Goal: Task Accomplishment & Management: Manage account settings

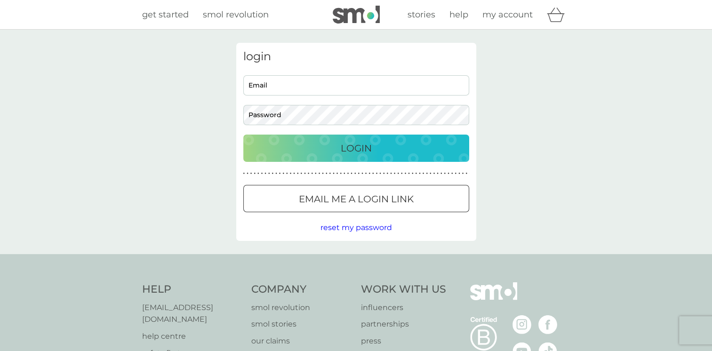
type input "[PERSON_NAME][EMAIL_ADDRESS][DOMAIN_NAME]"
click at [344, 149] on p "Login" at bounding box center [356, 148] width 31 height 15
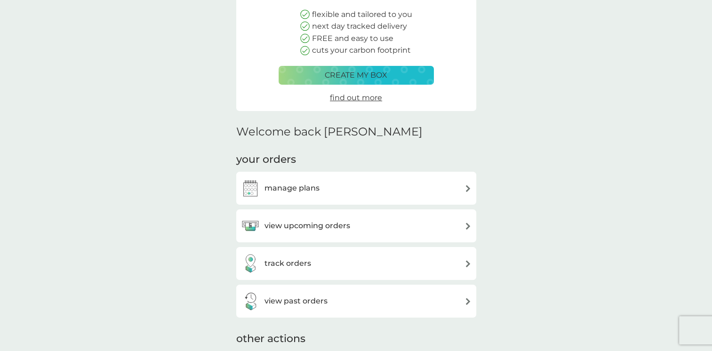
scroll to position [137, 0]
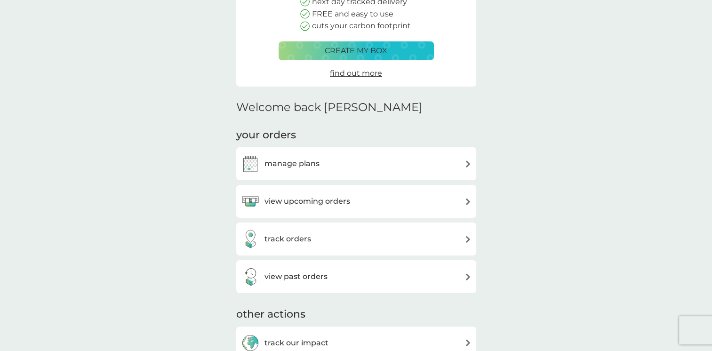
click at [319, 197] on h3 "view upcoming orders" at bounding box center [307, 201] width 86 height 12
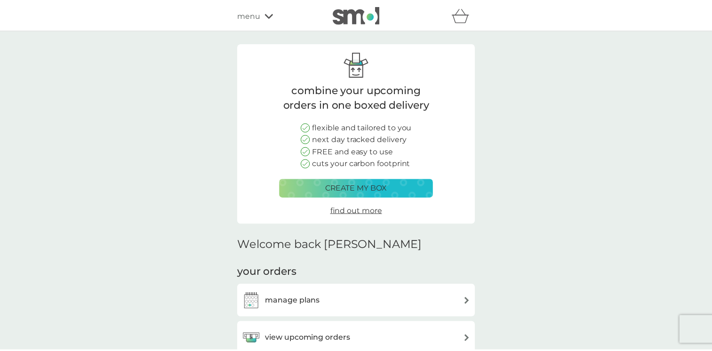
scroll to position [137, 0]
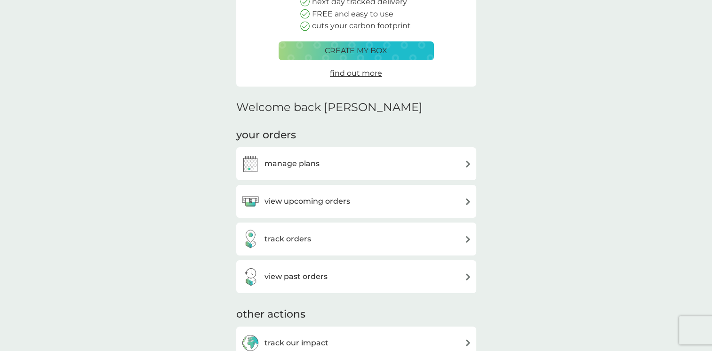
click at [348, 161] on div "manage plans" at bounding box center [356, 163] width 230 height 19
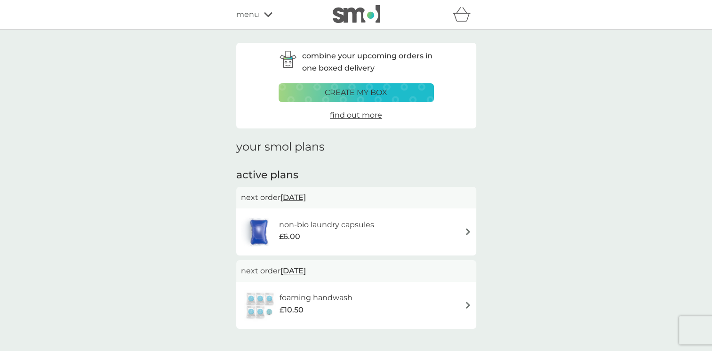
click at [316, 300] on h6 "foaming handwash" at bounding box center [315, 298] width 73 height 12
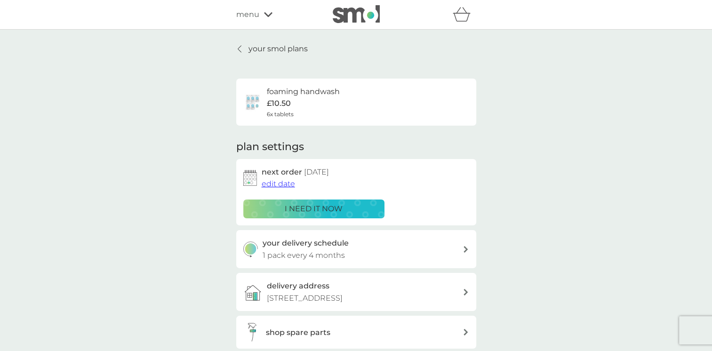
click at [323, 240] on h3 "your delivery schedule" at bounding box center [305, 243] width 86 height 12
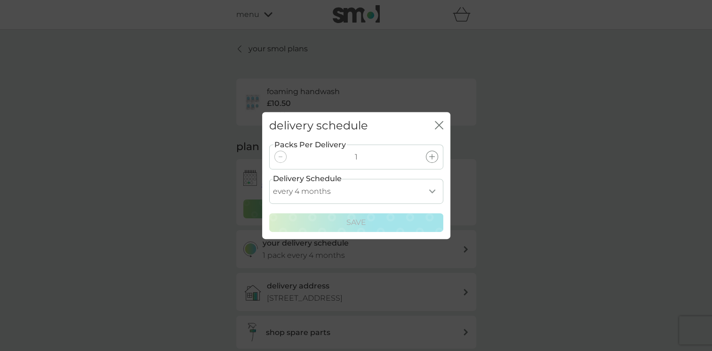
click at [430, 190] on select "every 1 month every 2 months every 3 months every 4 months every 5 months every…" at bounding box center [356, 191] width 174 height 25
select select "2"
click at [269, 179] on select "every 1 month every 2 months every 3 months every 4 months every 5 months every…" at bounding box center [356, 191] width 174 height 25
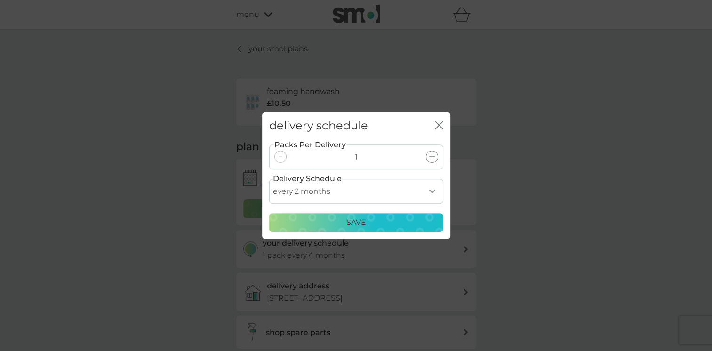
click at [354, 221] on p "Save" at bounding box center [356, 222] width 20 height 12
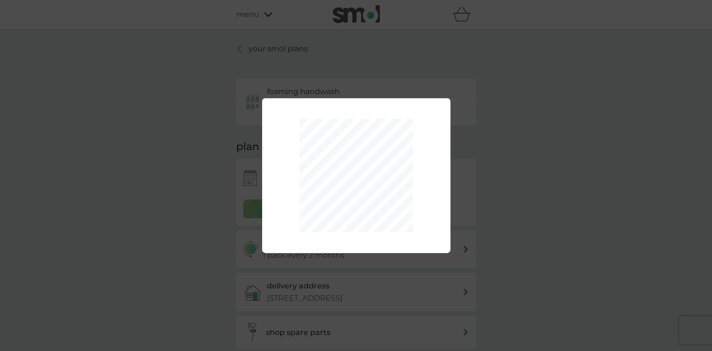
click at [592, 209] on div "Packs Per Delivery 1 Delivery Schedule every 1 month every 2 months every 3 mon…" at bounding box center [356, 175] width 712 height 351
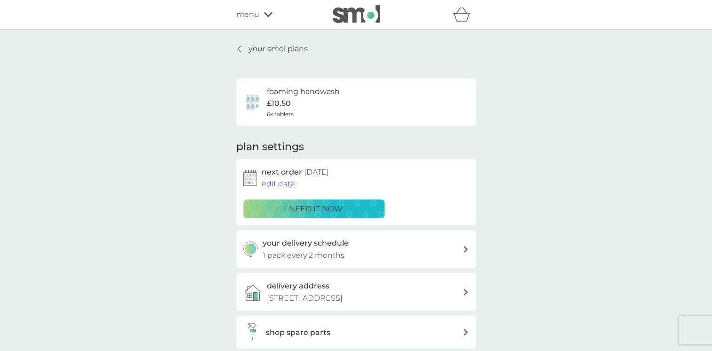
click at [323, 206] on p "i need it now" at bounding box center [314, 209] width 58 height 12
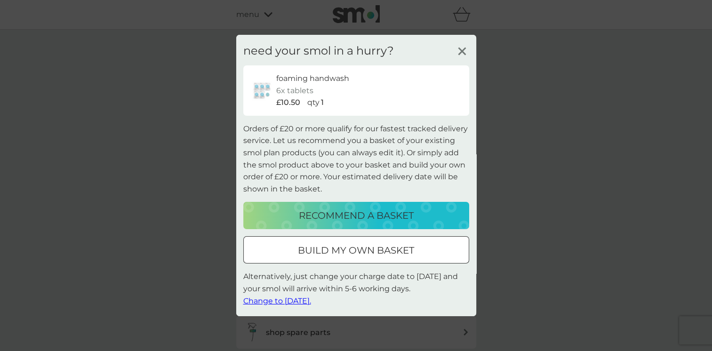
click at [459, 52] on icon at bounding box center [462, 51] width 14 height 14
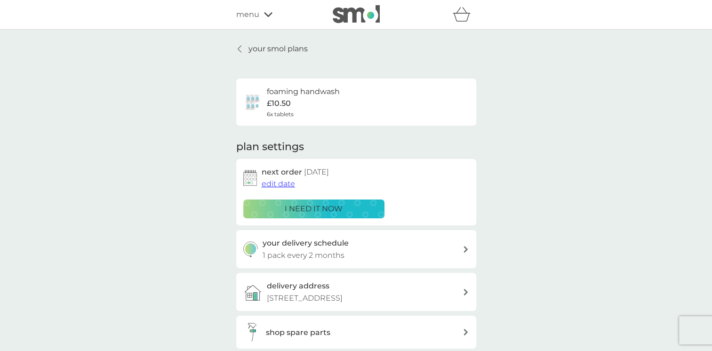
click at [272, 182] on span "edit date" at bounding box center [278, 183] width 33 height 9
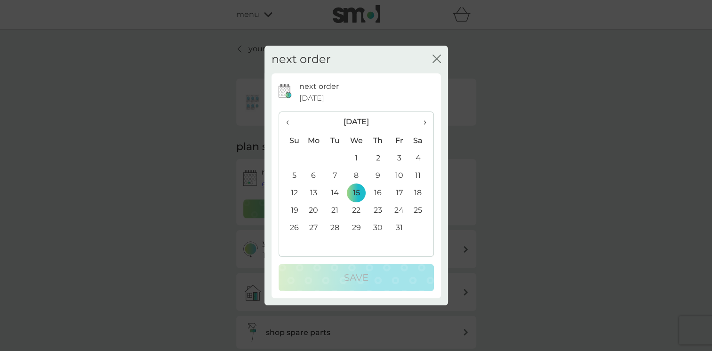
click at [283, 122] on th "‹" at bounding box center [291, 122] width 24 height 20
click at [433, 59] on icon "close" at bounding box center [436, 59] width 8 height 8
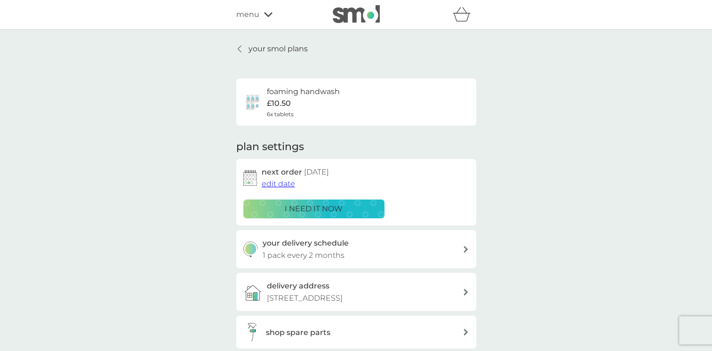
click at [300, 206] on p "i need it now" at bounding box center [314, 209] width 58 height 12
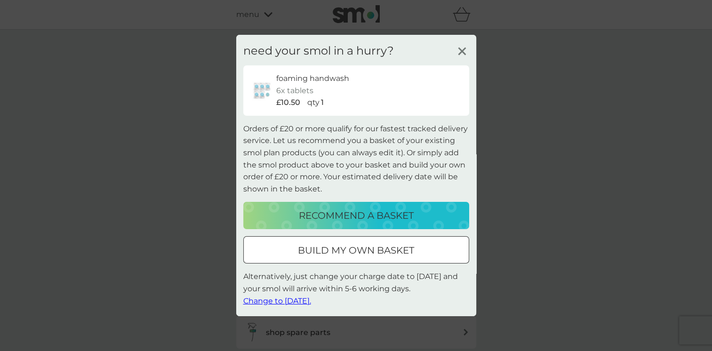
click at [292, 302] on span "Change to [DATE]." at bounding box center [277, 300] width 68 height 9
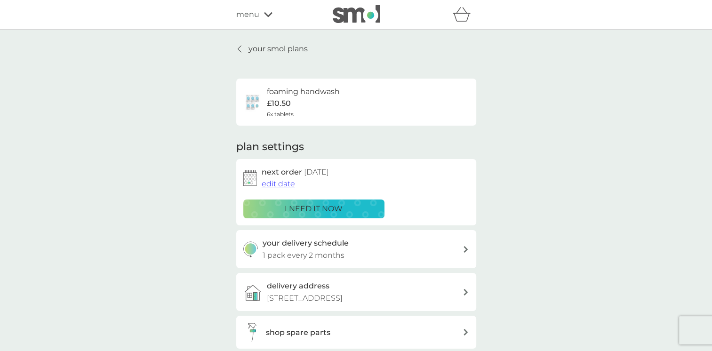
click at [267, 13] on icon at bounding box center [268, 15] width 8 height 6
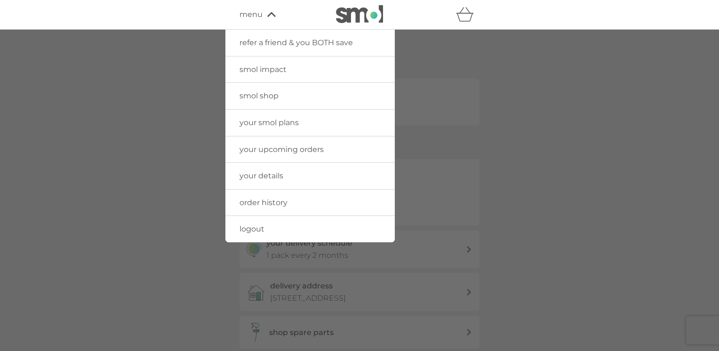
click at [257, 99] on span "smol shop" at bounding box center [258, 95] width 39 height 9
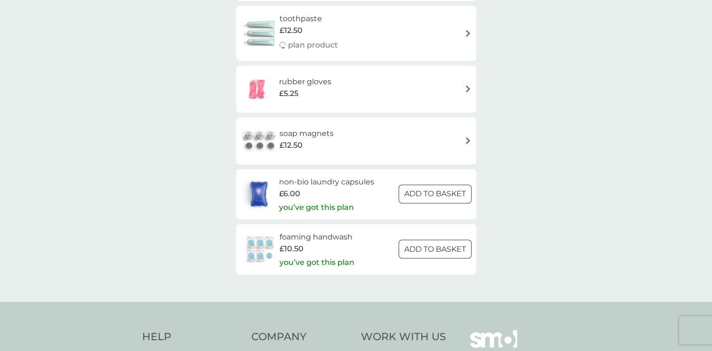
scroll to position [1348, 0]
